Goal: Transaction & Acquisition: Purchase product/service

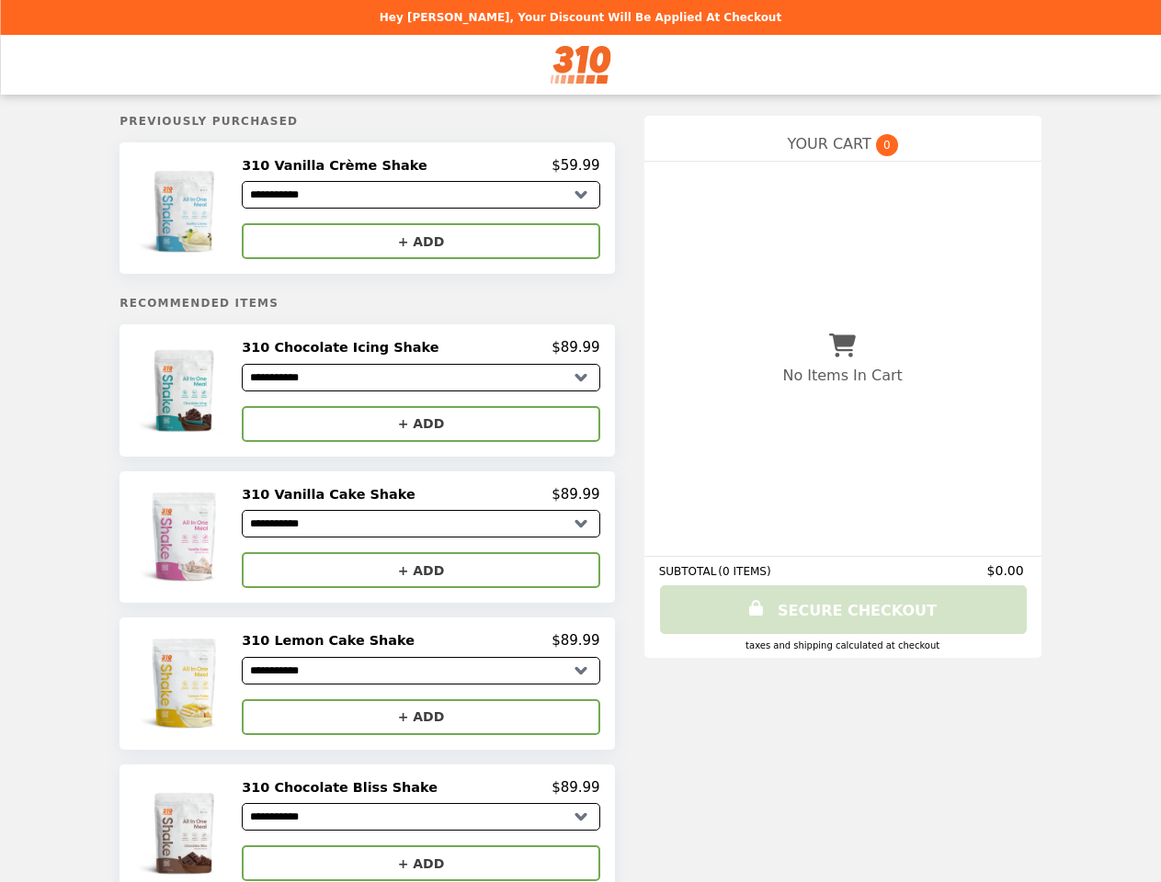
click at [222, 211] on img at bounding box center [185, 208] width 107 height 102
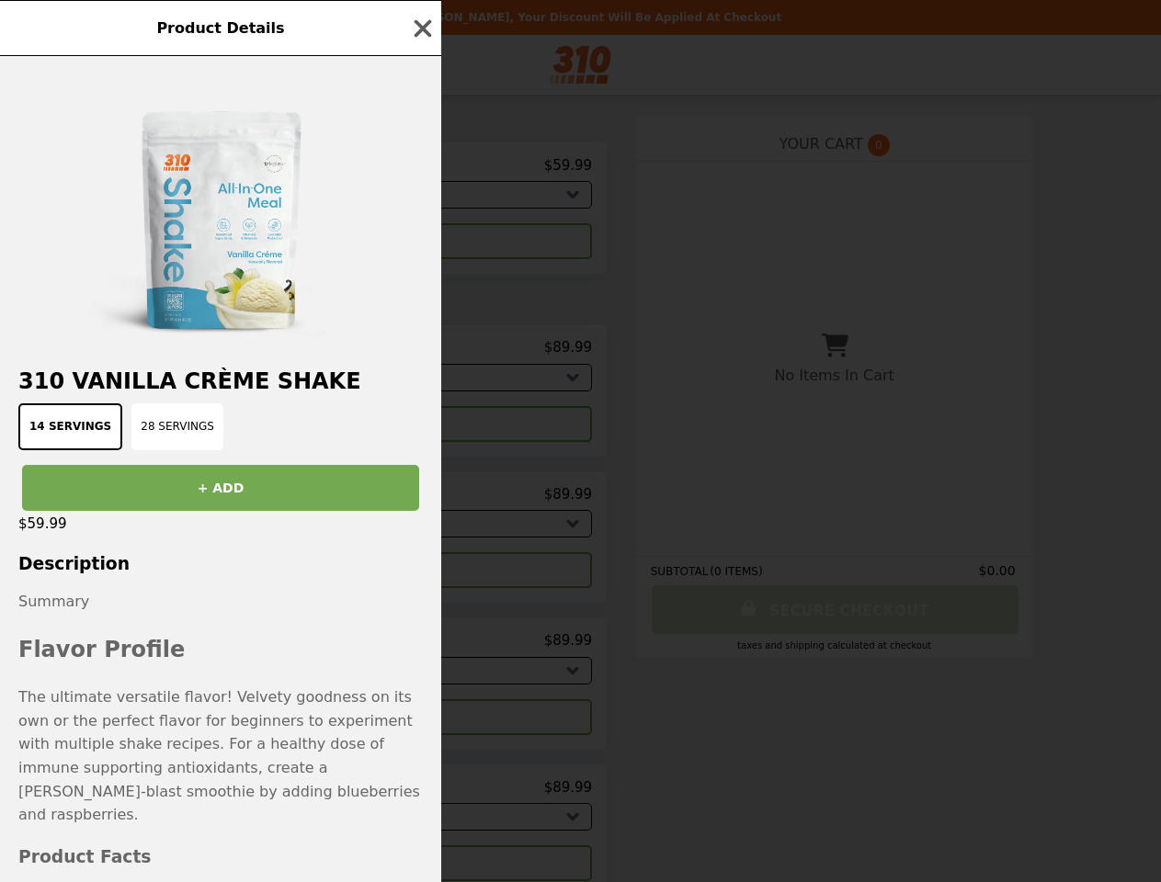
click at [421, 245] on div "Product Details 310 Vanilla Crème Shake 14 Servings 28 Servings + ADD $59.99 De…" at bounding box center [580, 441] width 1161 height 882
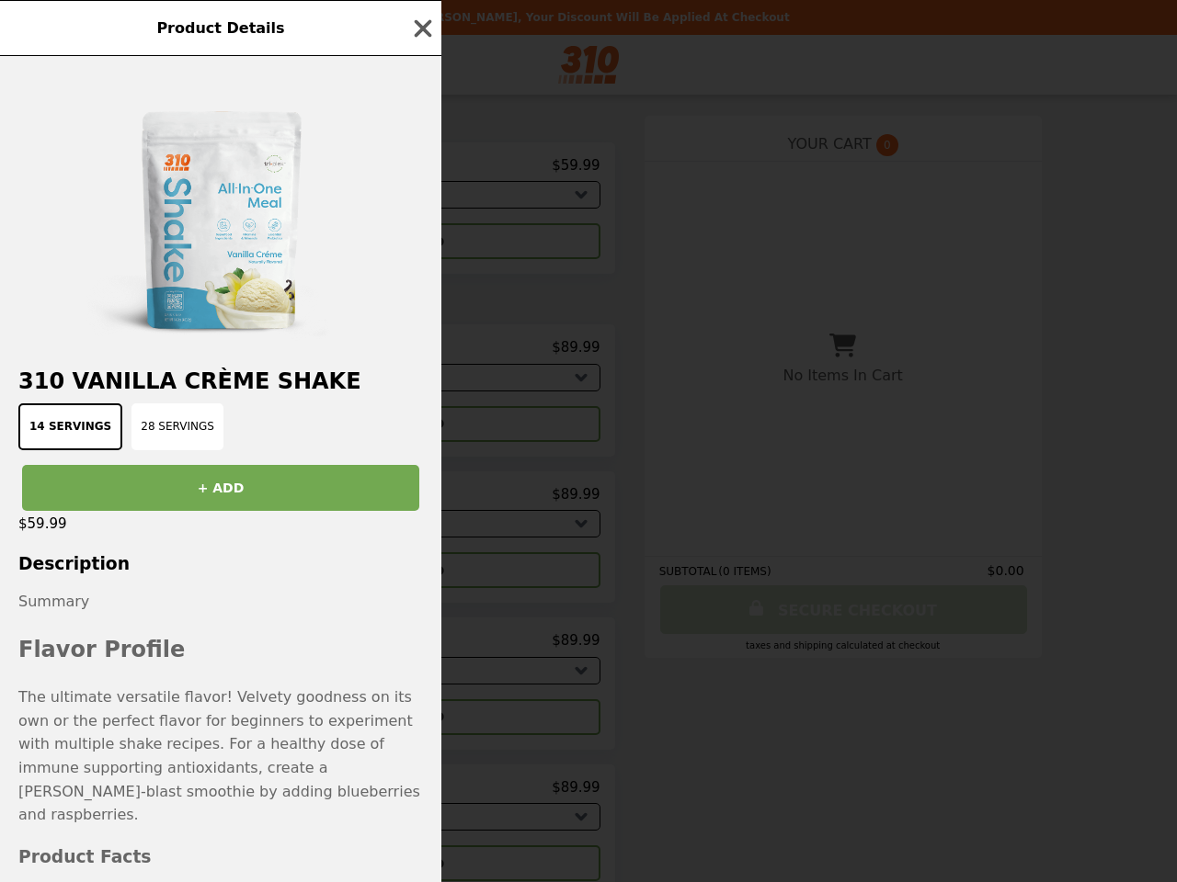
click at [222, 394] on h2 "310 Vanilla Crème Shake" at bounding box center [220, 382] width 441 height 26
click at [421, 354] on div "310 Vanilla Crème Shake 14 Servings 28 Servings + ADD $59.99 Description Summar…" at bounding box center [220, 469] width 441 height 826
click at [421, 430] on div "Product Details 310 Vanilla Crème Shake 14 Servings 28 Servings + ADD $59.99 De…" at bounding box center [588, 441] width 1177 height 882
click at [222, 544] on div "Product Details 310 Vanilla Crème Shake 14 Servings 28 Servings + ADD $59.99 De…" at bounding box center [588, 441] width 1177 height 882
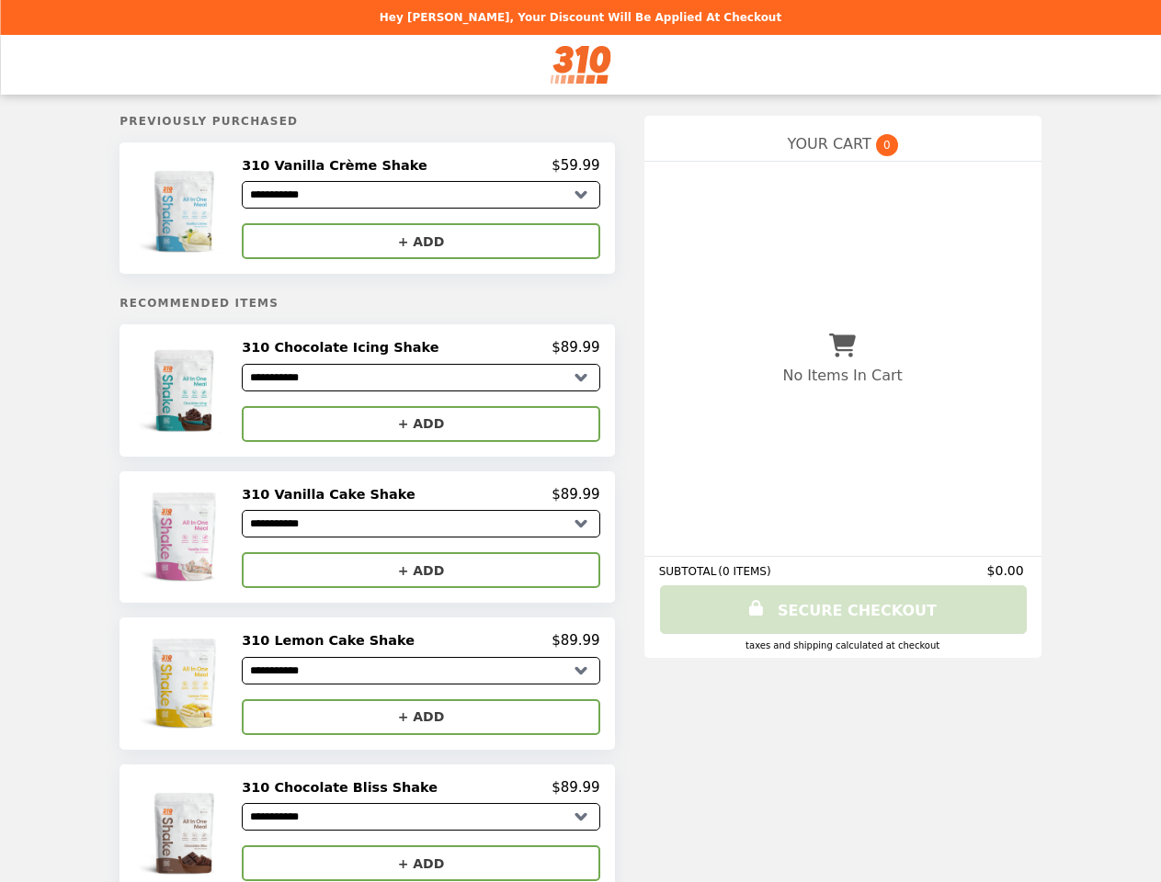
click at [421, 502] on div "310 Vanilla Cake Shake $89.99" at bounding box center [421, 494] width 358 height 17
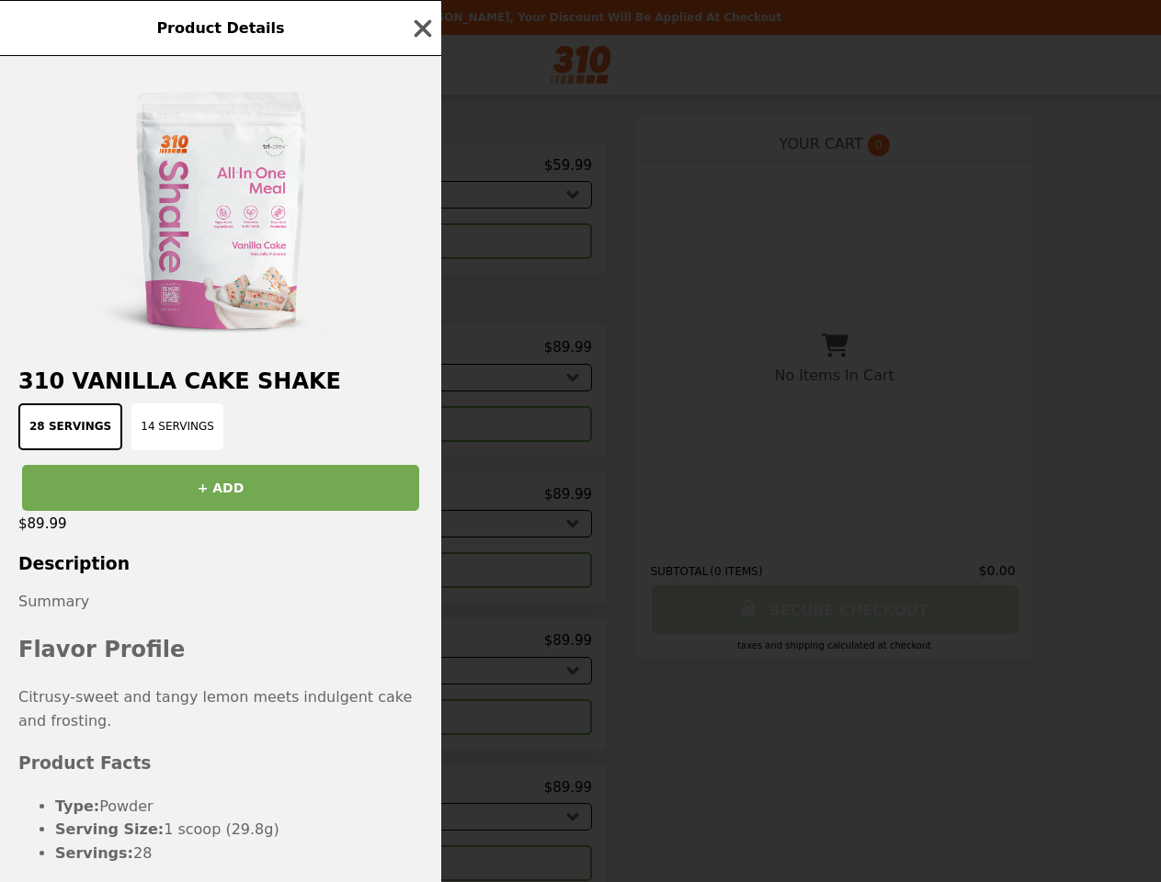
click at [421, 578] on div "Product Details 310 Vanilla Cake Shake 28 Servings 14 Servings + ADD $89.99 Des…" at bounding box center [580, 441] width 1161 height 882
click at [222, 692] on div "Flavor Profile Citrusy-sweet and tangy lemon meets indulgent cake and frosting." at bounding box center [220, 673] width 404 height 119
